Goal: Transaction & Acquisition: Download file/media

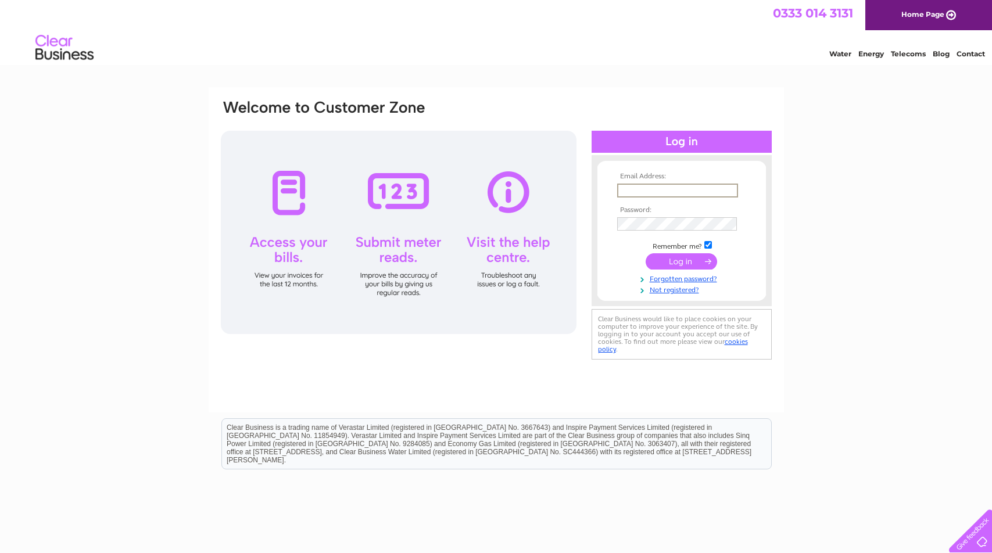
type input "[PERSON_NAME][EMAIL_ADDRESS][DOMAIN_NAME]"
click at [681, 260] on input "submit" at bounding box center [680, 261] width 71 height 16
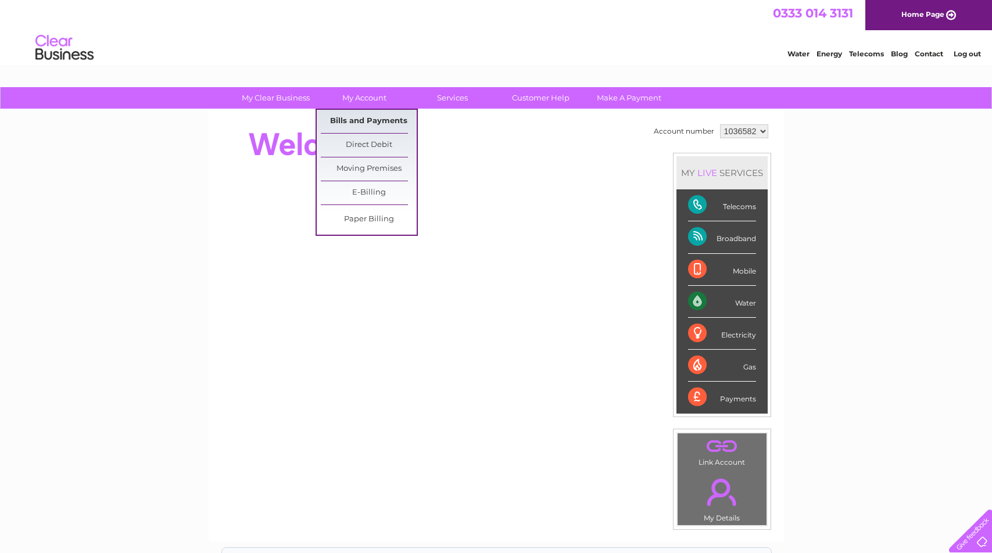
click at [372, 122] on link "Bills and Payments" at bounding box center [369, 121] width 96 height 23
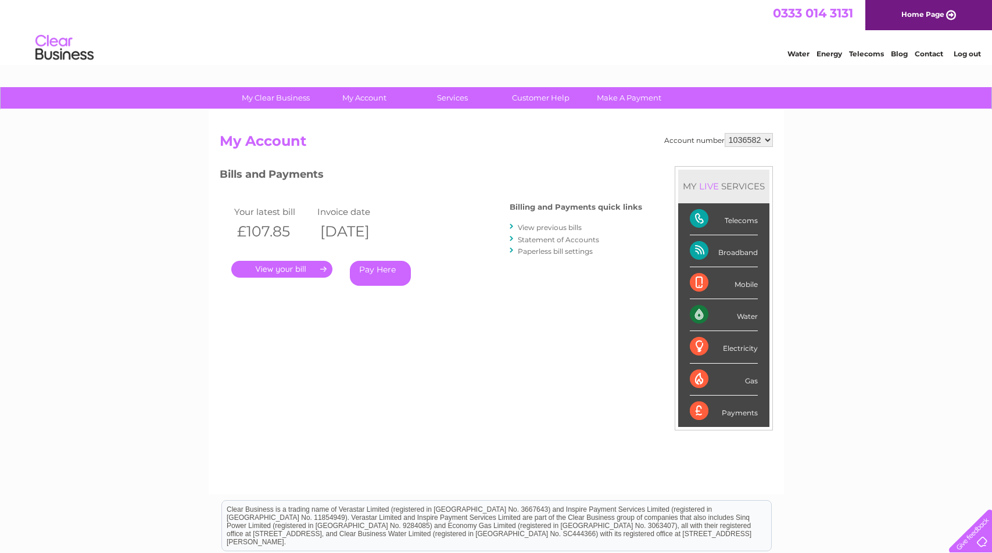
click at [280, 274] on link "." at bounding box center [281, 269] width 101 height 17
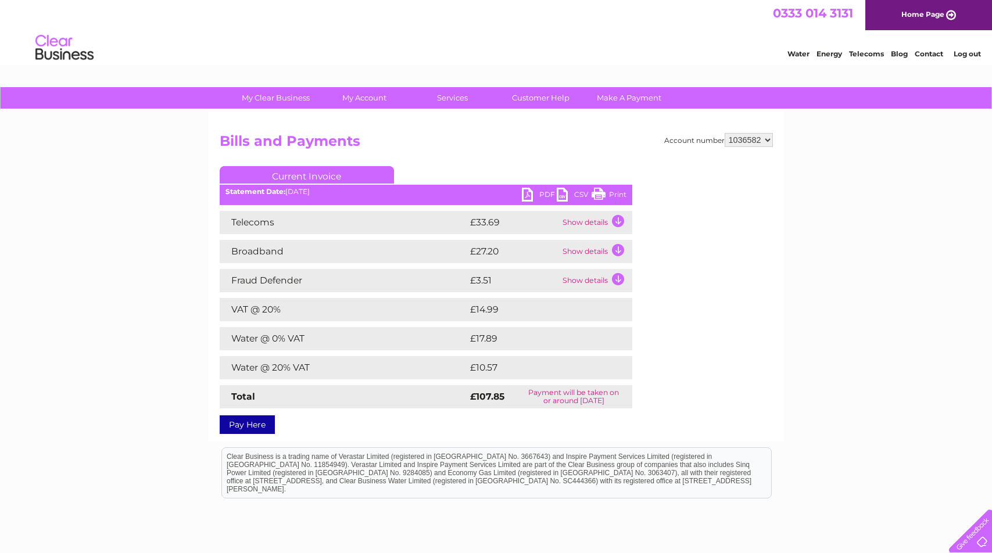
click at [563, 195] on link "CSV" at bounding box center [574, 196] width 35 height 17
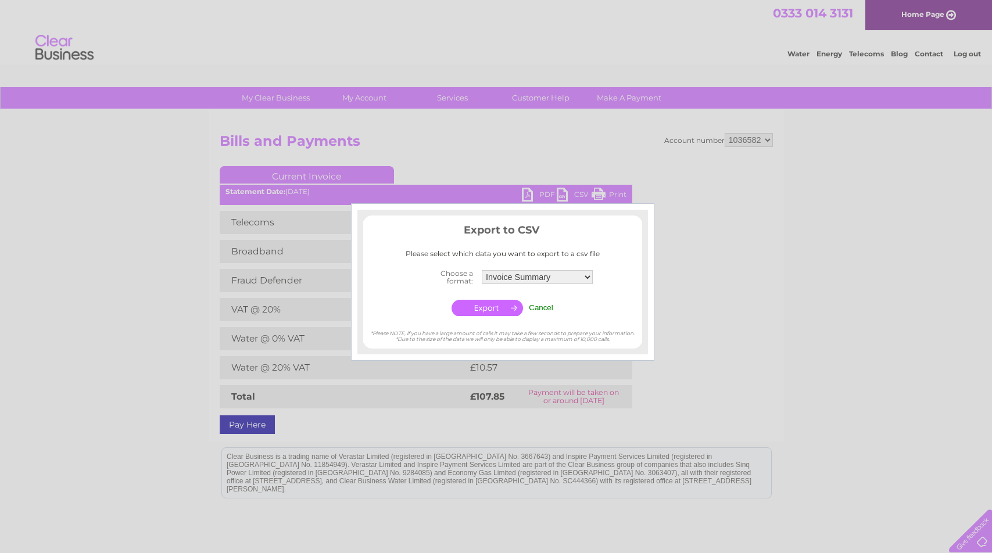
click at [493, 303] on input "button" at bounding box center [486, 308] width 71 height 16
